Goal: Task Accomplishment & Management: Manage account settings

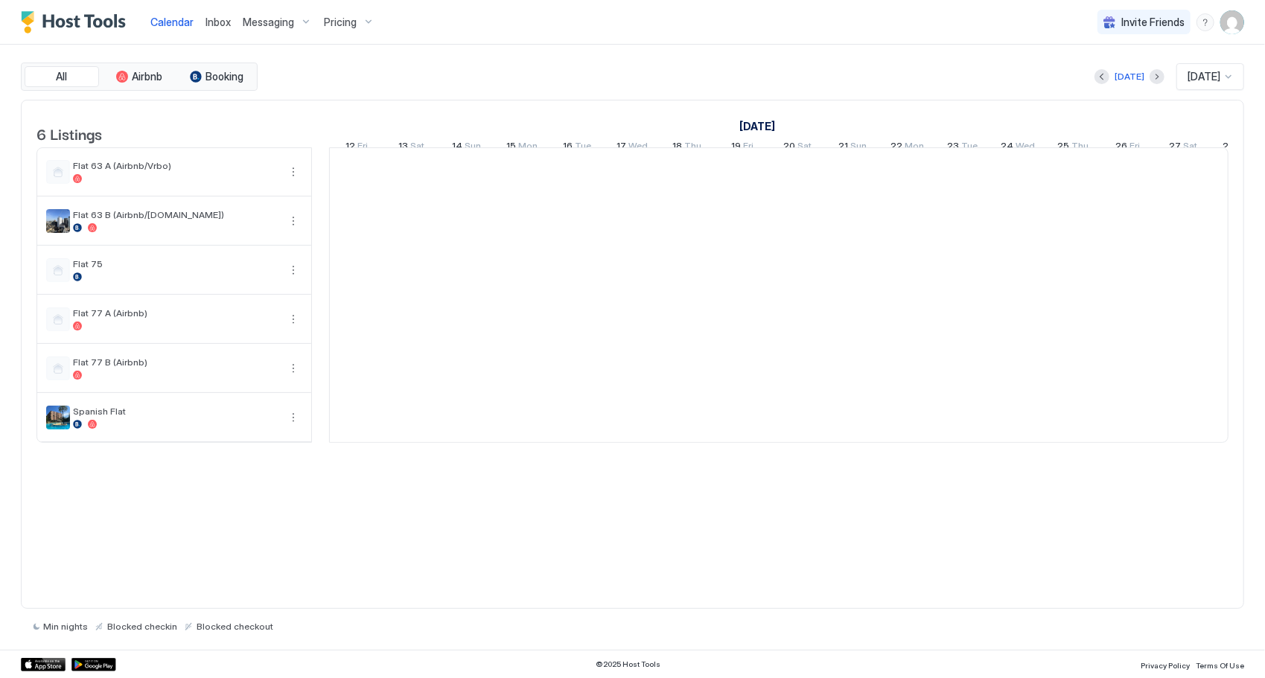
scroll to position [0, 827]
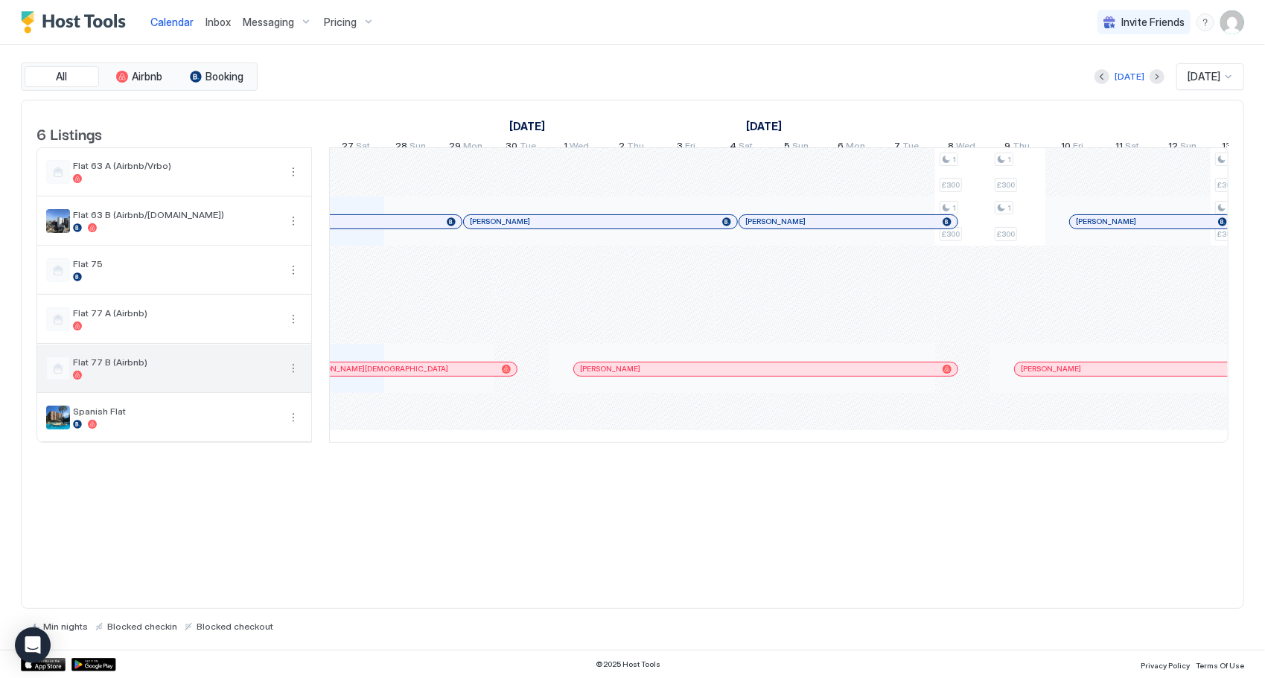
click at [106, 368] on span "Flat 77 B (Airbnb)" at bounding box center [175, 362] width 205 height 11
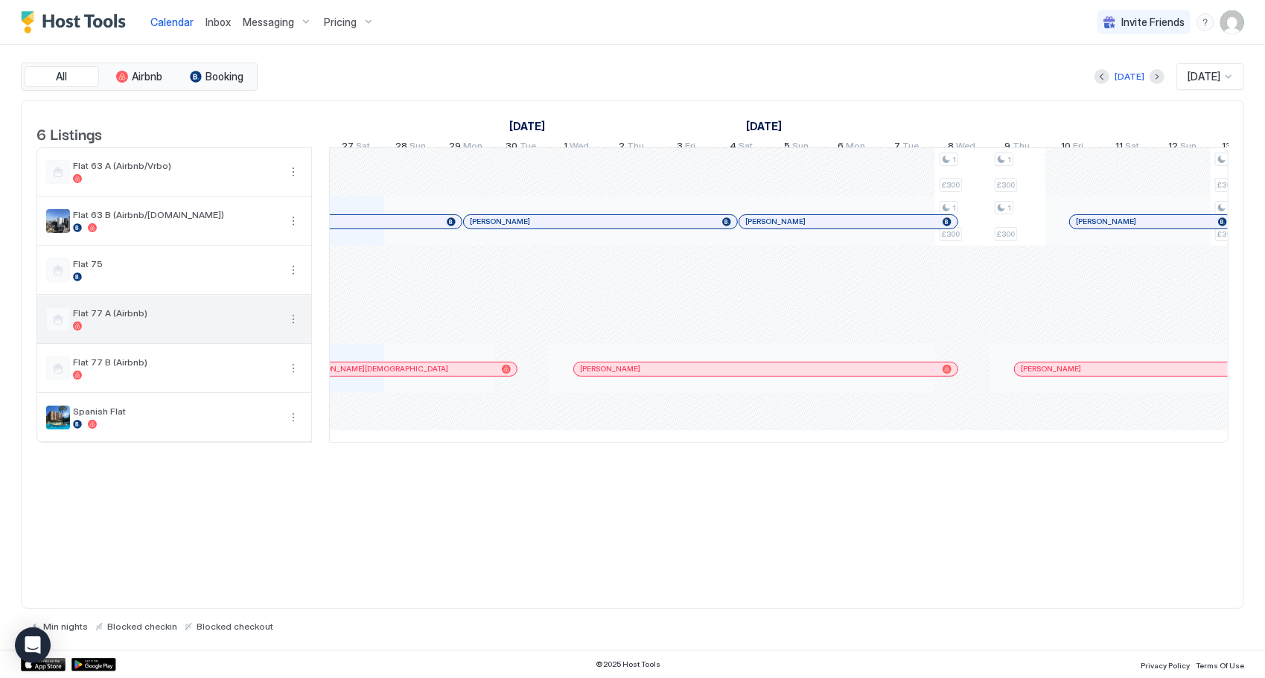
click at [290, 328] on button "More options" at bounding box center [293, 319] width 18 height 18
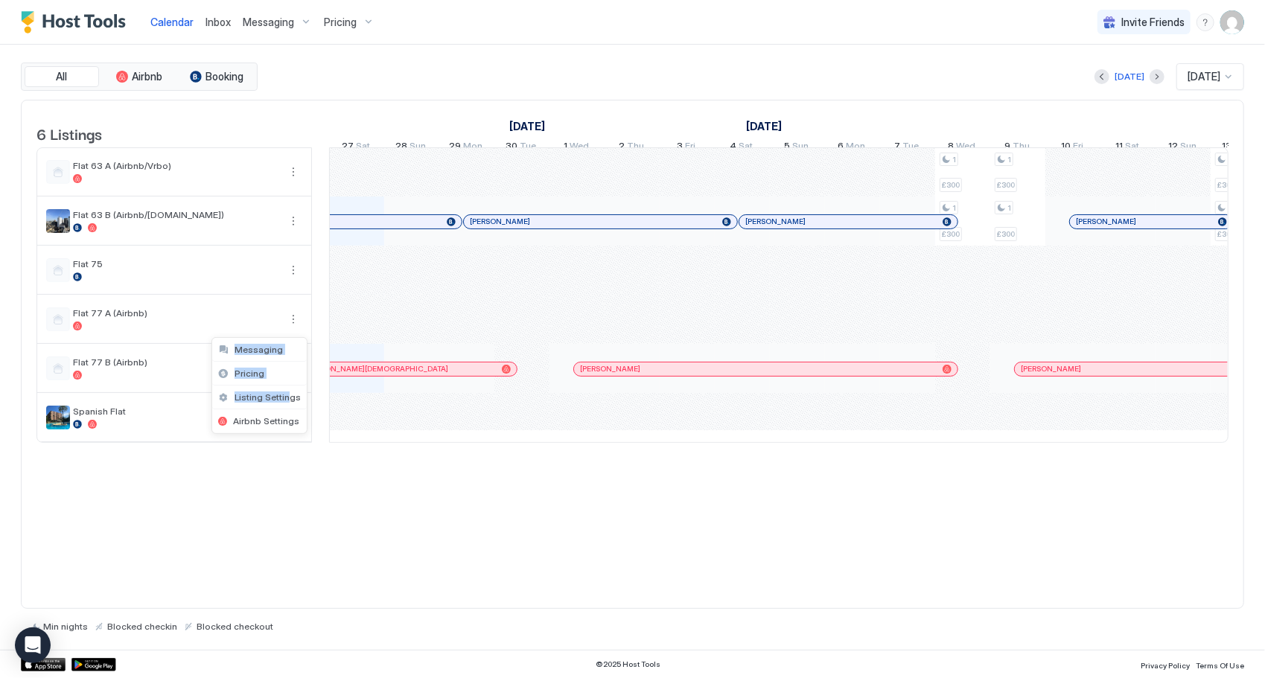
drag, startPoint x: 286, startPoint y: 395, endPoint x: 313, endPoint y: 597, distance: 204.3
click at [313, 597] on div "Messaging Pricing Listing Settings Airbnb Settings" at bounding box center [632, 339] width 1265 height 678
click at [94, 335] on div at bounding box center [632, 339] width 1265 height 678
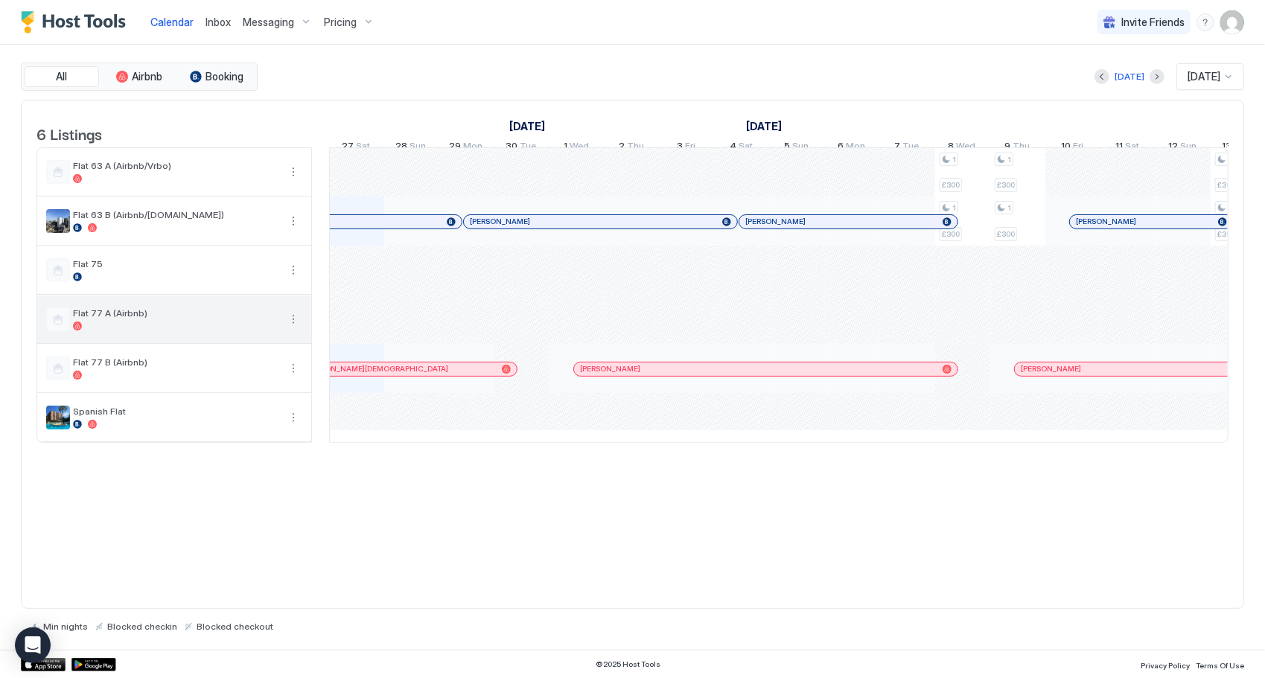
click at [300, 322] on button "More options" at bounding box center [293, 319] width 18 height 18
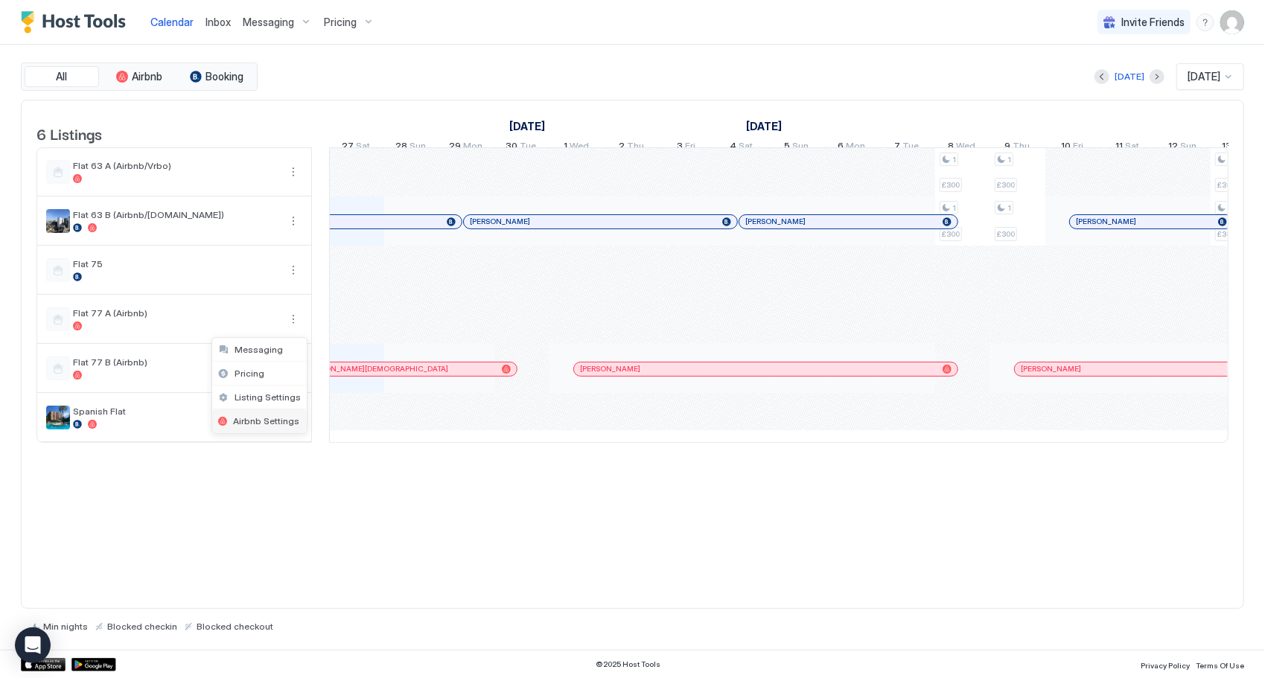
click at [283, 424] on span "Airbnb Settings" at bounding box center [266, 420] width 66 height 11
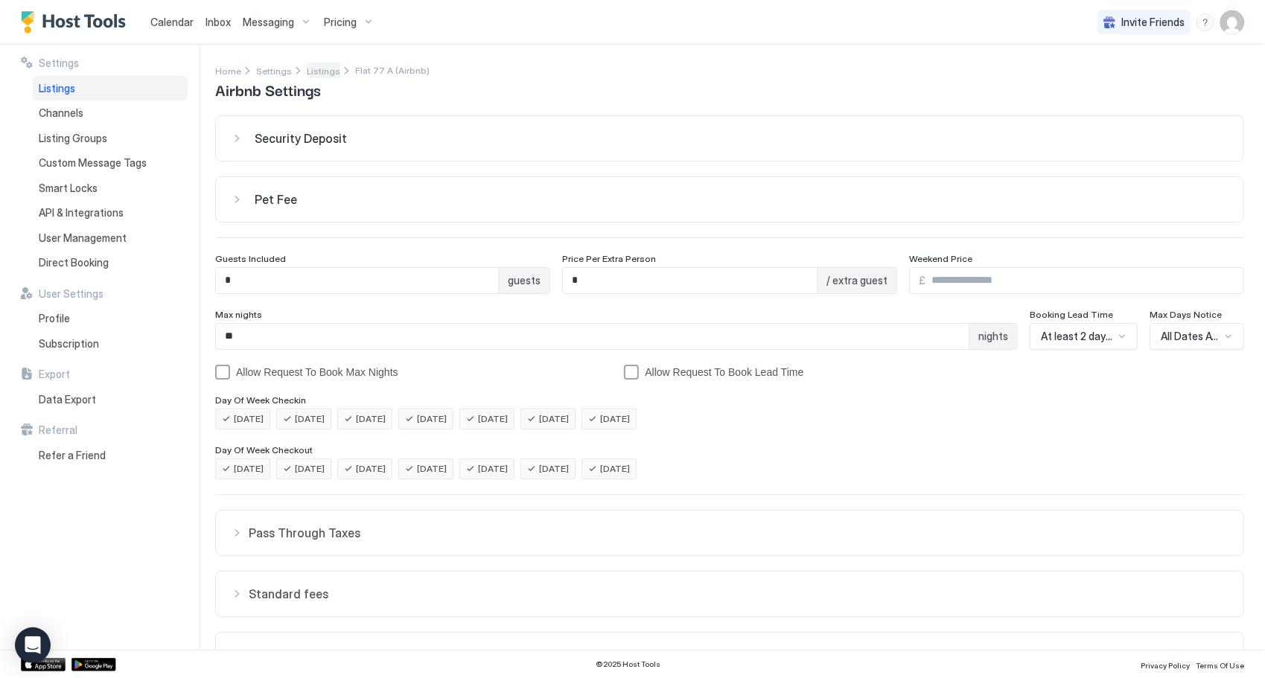
click at [322, 68] on span "Listings" at bounding box center [323, 71] width 33 height 11
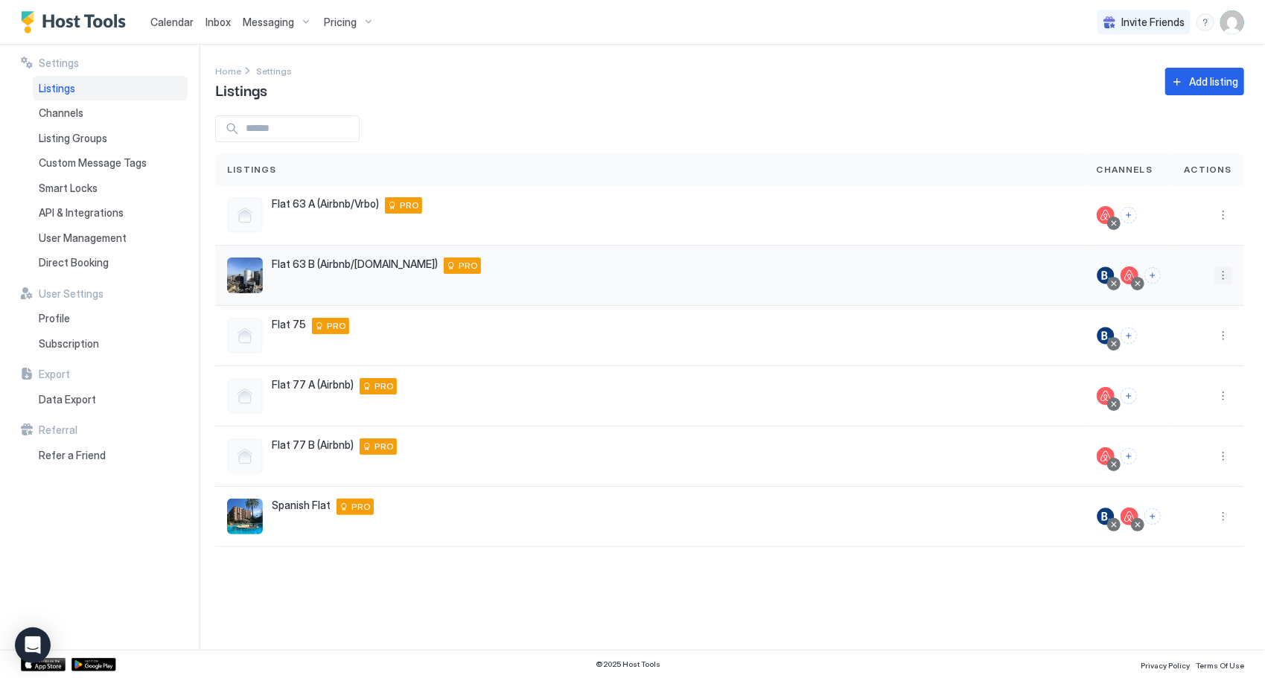
click at [1222, 281] on button "More options" at bounding box center [1223, 276] width 18 height 18
click at [1204, 387] on span "Airbnb Settings" at bounding box center [1188, 391] width 66 height 11
click at [238, 268] on img "listing image" at bounding box center [245, 276] width 36 height 36
click at [459, 265] on span "PRO" at bounding box center [468, 265] width 19 height 13
click at [459, 267] on span "PRO" at bounding box center [468, 265] width 19 height 13
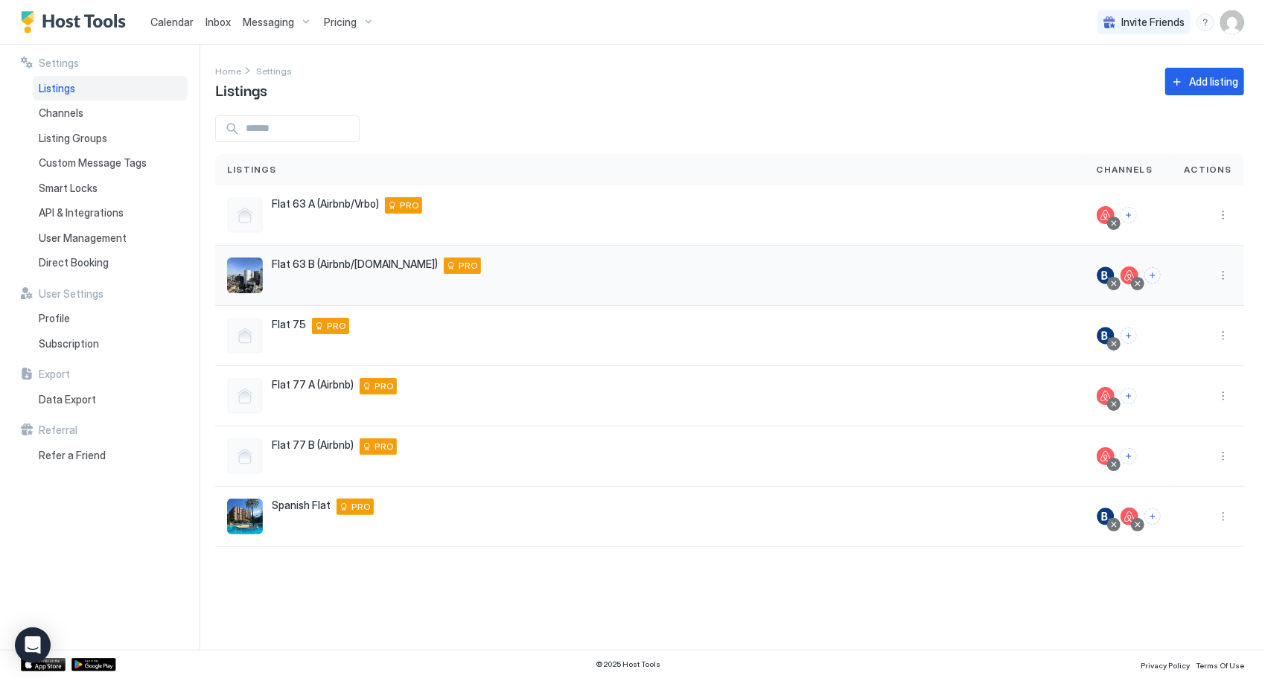
click at [234, 275] on img "listing image" at bounding box center [245, 276] width 36 height 36
click at [46, 25] on img "Host Tools Logo" at bounding box center [77, 22] width 112 height 22
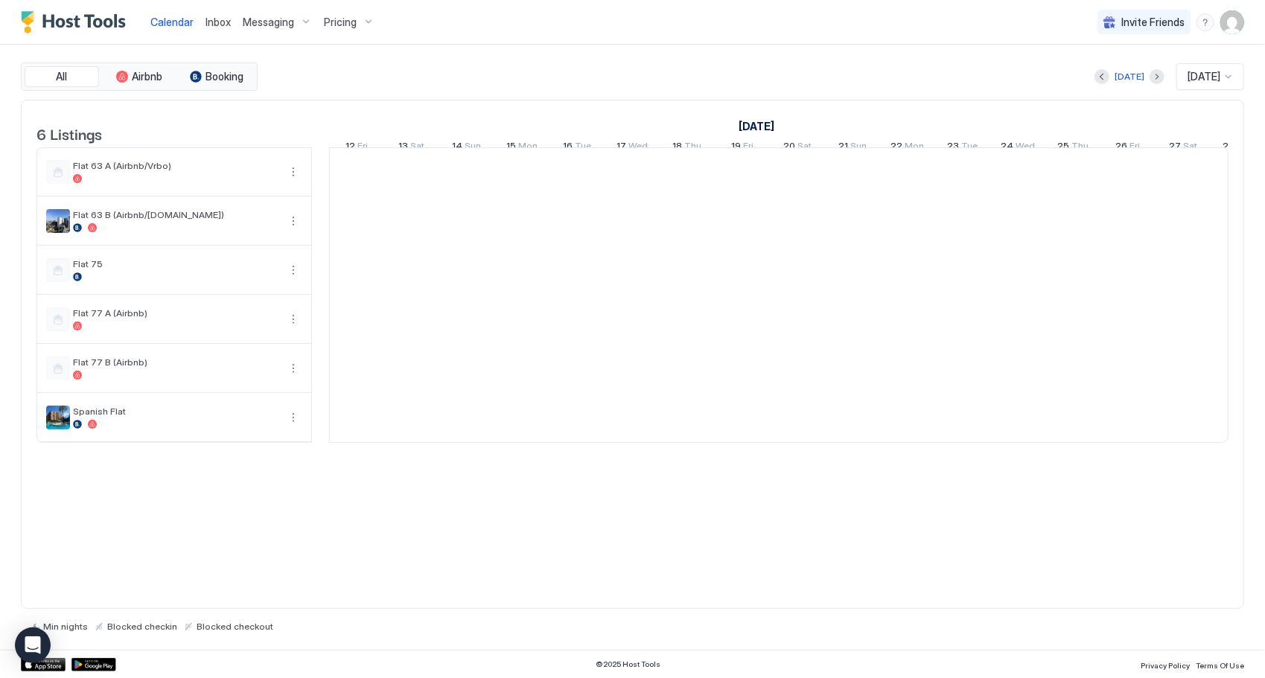
scroll to position [0, 827]
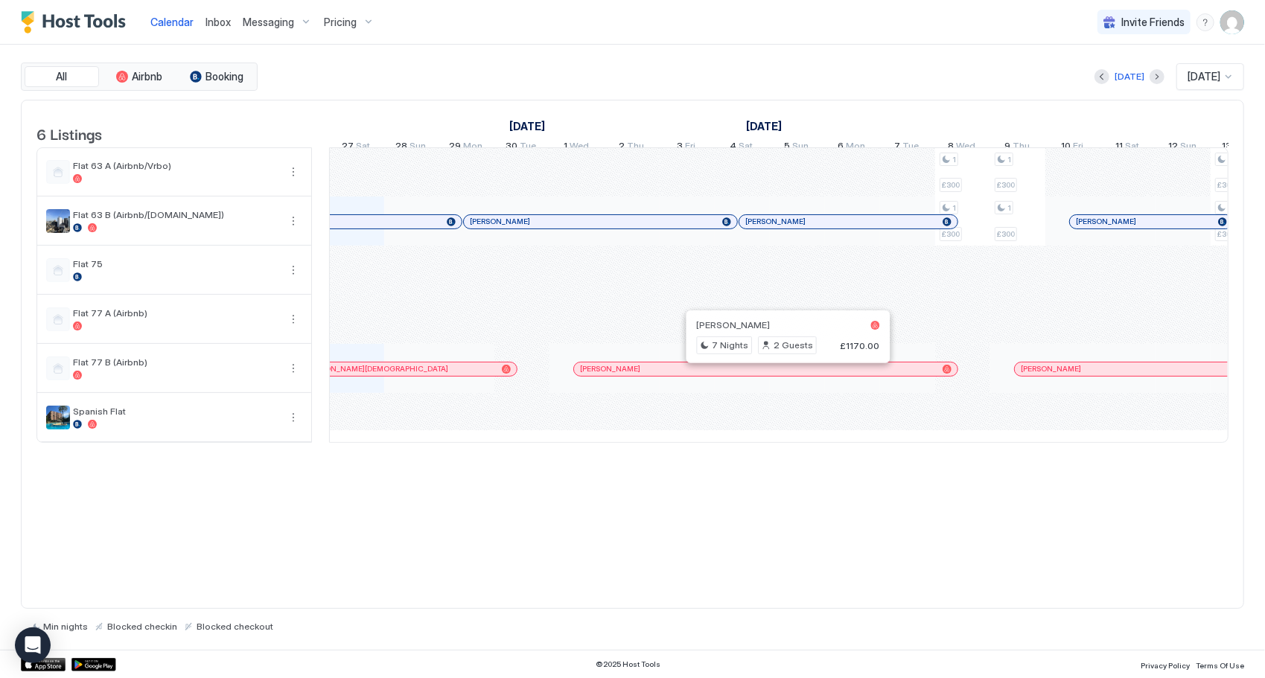
click at [780, 375] on div at bounding box center [782, 369] width 12 height 12
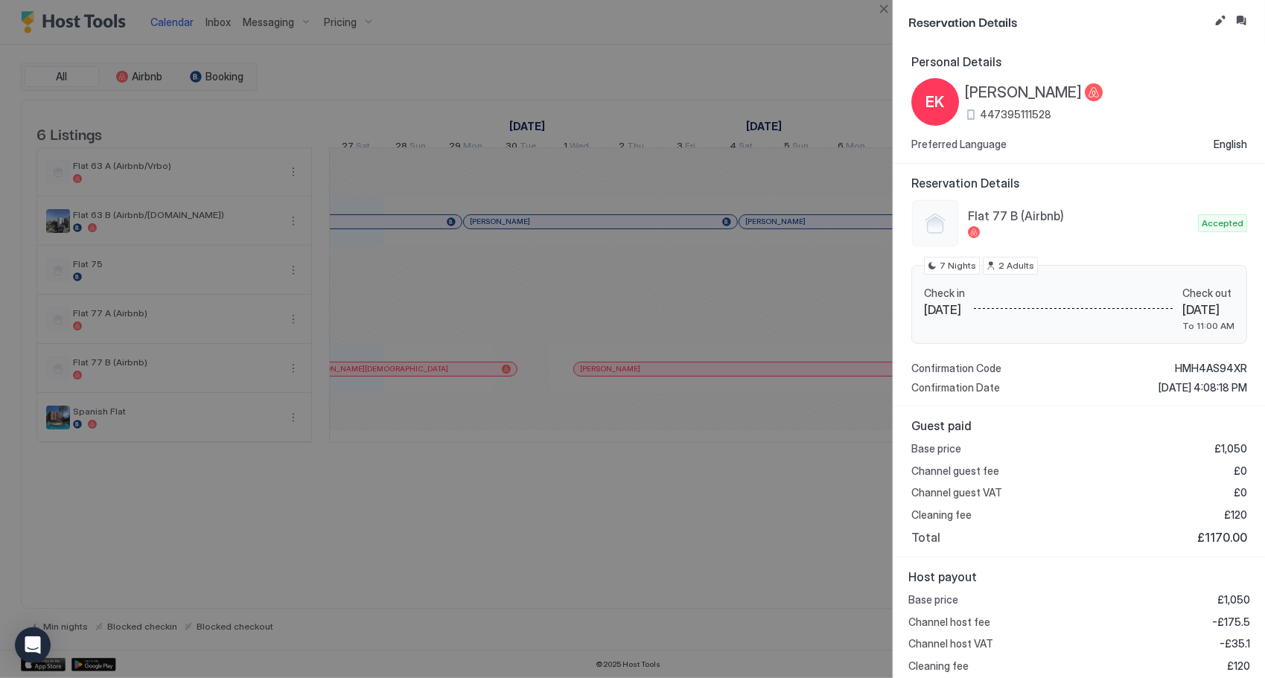
scroll to position [0, 0]
click at [1025, 215] on span "Flat 77 B (Airbnb)" at bounding box center [1080, 216] width 224 height 15
drag, startPoint x: 701, startPoint y: 598, endPoint x: 768, endPoint y: 383, distance: 225.6
click at [700, 597] on div at bounding box center [632, 339] width 1265 height 678
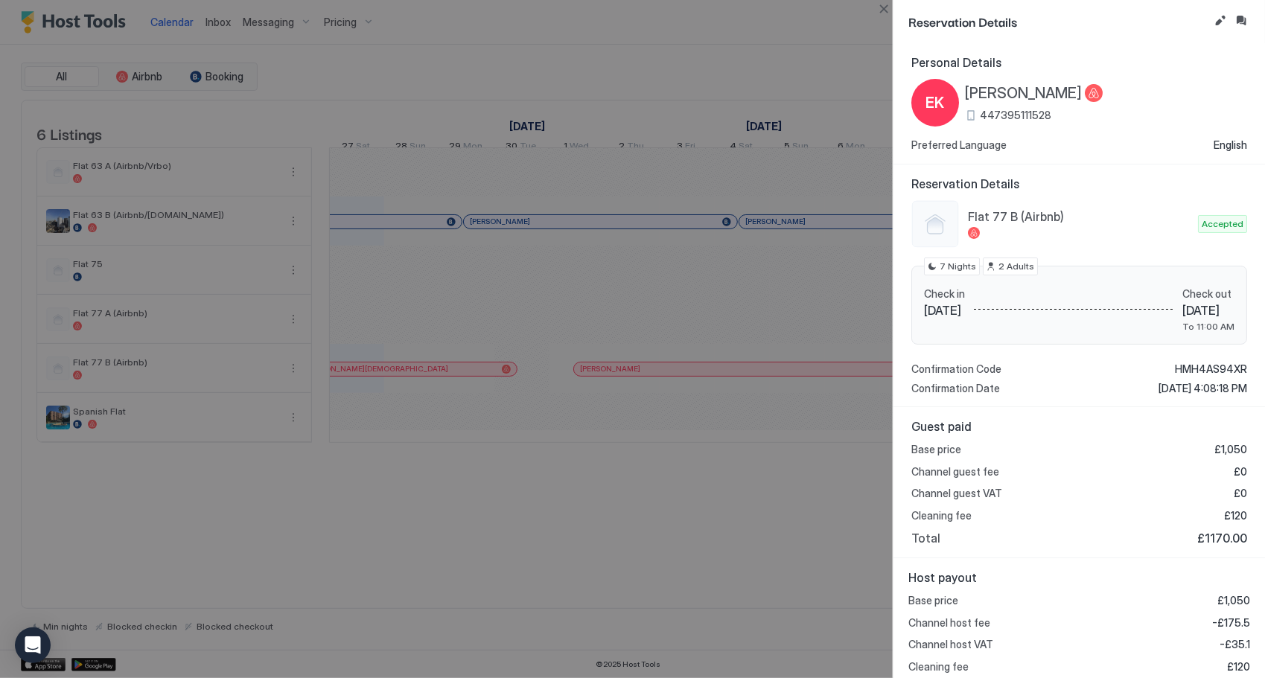
click at [644, 537] on div at bounding box center [632, 339] width 1265 height 678
